Goal: Transaction & Acquisition: Purchase product/service

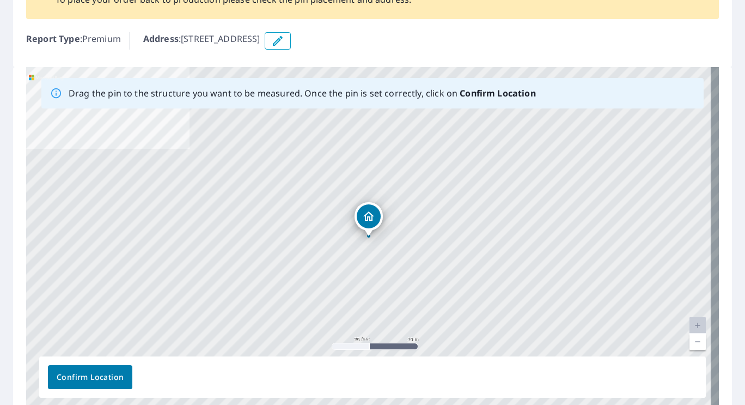
scroll to position [104, 0]
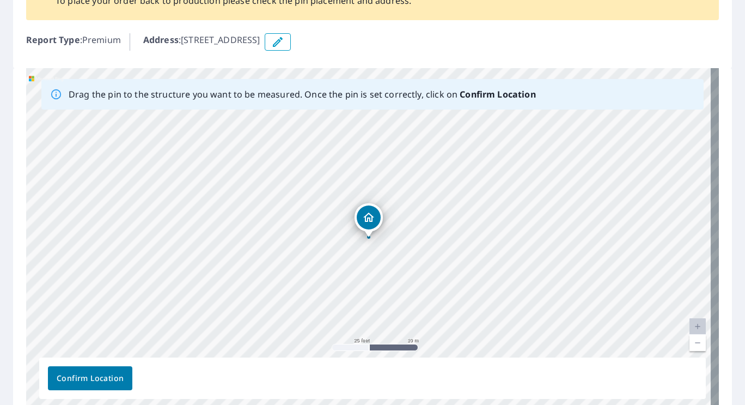
click at [90, 377] on span "Confirm Location" at bounding box center [90, 379] width 67 height 14
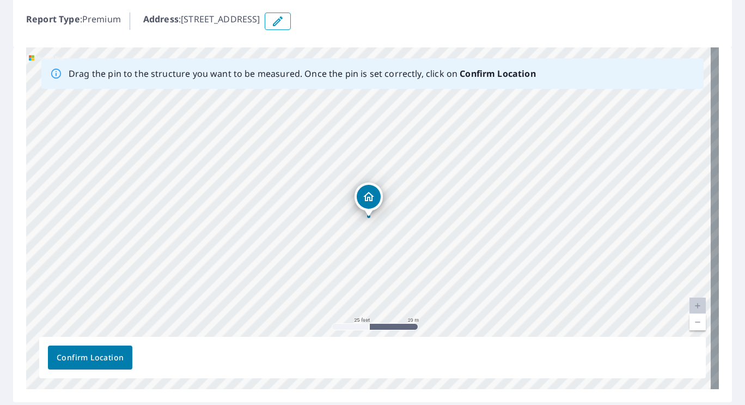
scroll to position [186, 0]
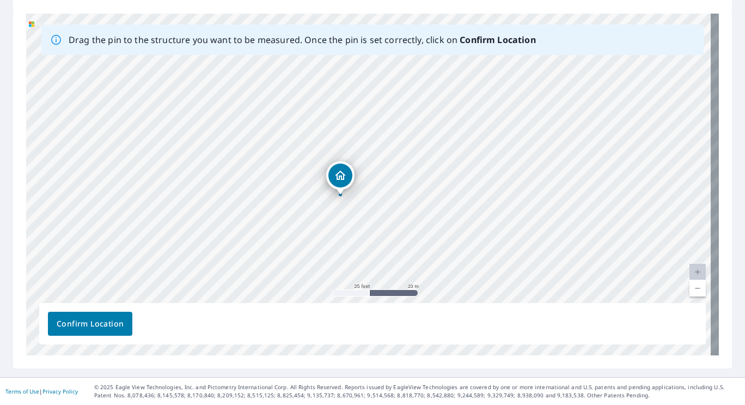
click at [87, 330] on button "Confirm Location" at bounding box center [90, 324] width 84 height 24
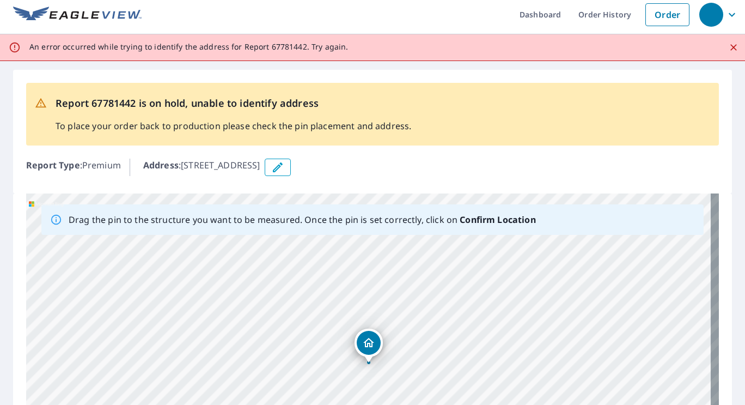
scroll to position [0, 0]
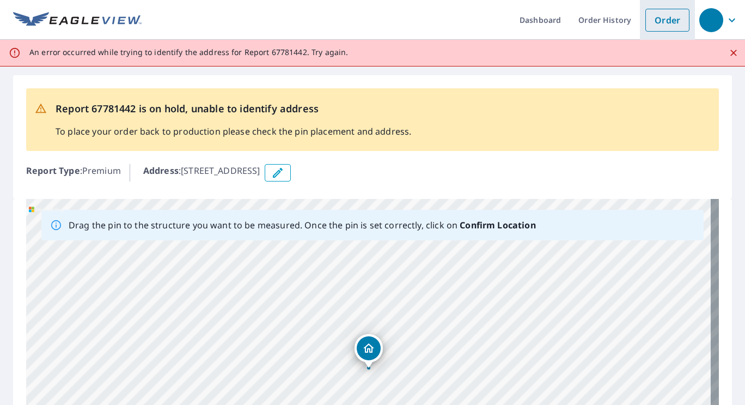
click at [664, 22] on link "Order" at bounding box center [668, 20] width 44 height 23
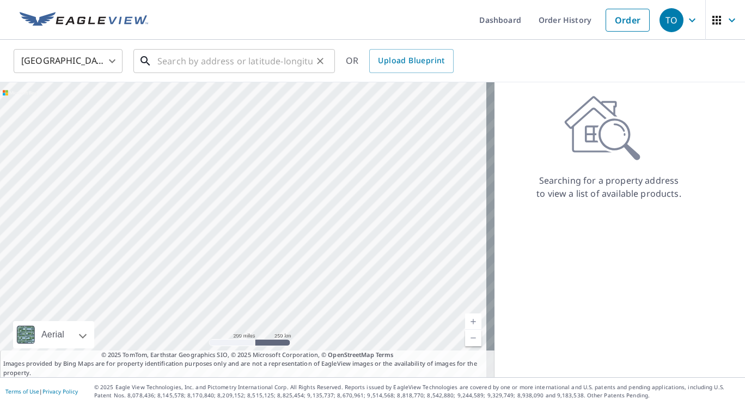
click at [276, 59] on input "text" at bounding box center [234, 61] width 155 height 31
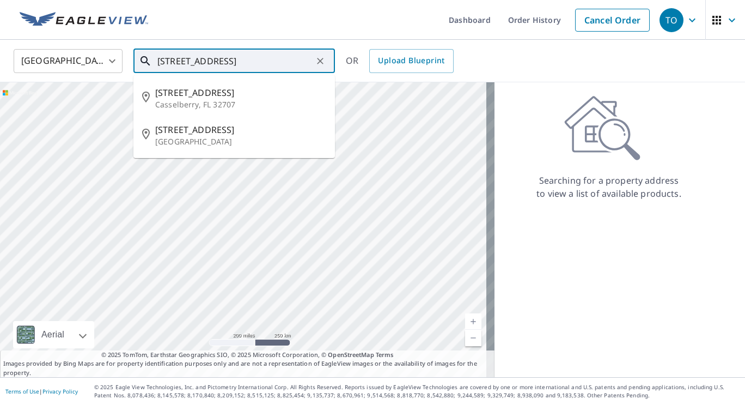
click at [232, 137] on p "[GEOGRAPHIC_DATA]" at bounding box center [240, 141] width 171 height 11
type input "41 Winding Ridge Rd White Plains, NY 10603"
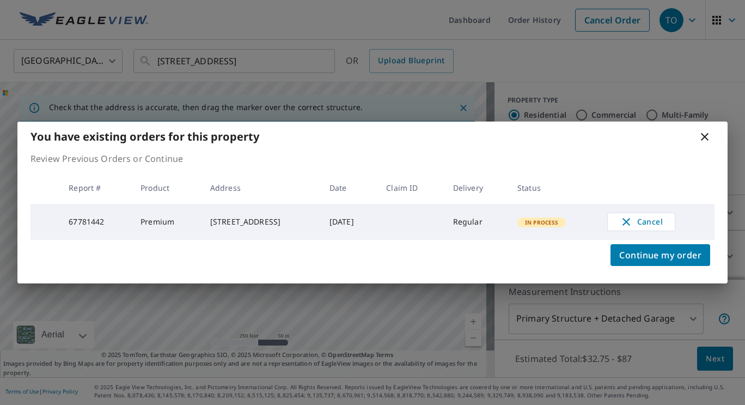
click at [509, 224] on td "Regular" at bounding box center [477, 222] width 64 height 36
click at [185, 209] on td "Premium" at bounding box center [167, 222] width 70 height 36
click at [227, 216] on div "41 Winding Ridge Rd White Plains, NY 10603" at bounding box center [261, 221] width 102 height 11
click at [705, 139] on icon at bounding box center [705, 136] width 13 height 13
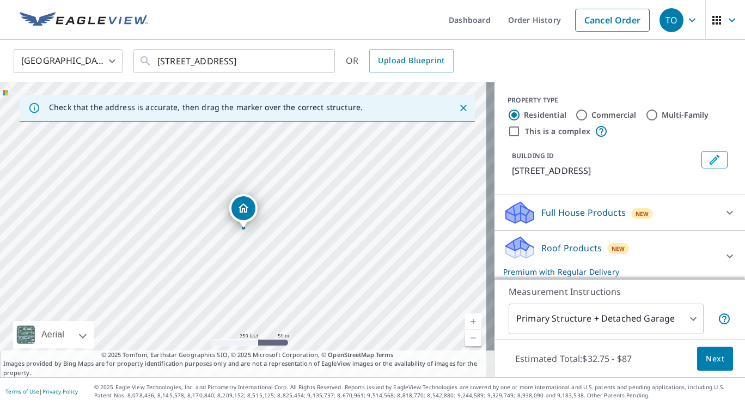
click at [654, 65] on div "United States US ​ 41 Winding Ridge Rd White Plains, NY 10603 ​ OR Upload Bluep…" at bounding box center [368, 61] width 727 height 26
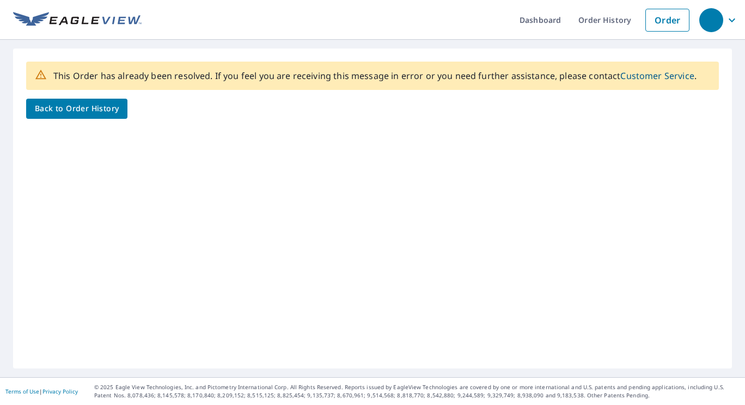
click at [647, 178] on div "This Order has already been resolved. If you feel you are receiving this messag…" at bounding box center [372, 208] width 719 height 320
